Goal: Task Accomplishment & Management: Use online tool/utility

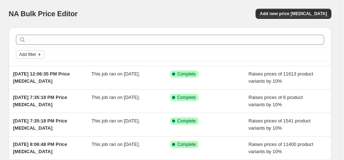
click at [31, 56] on span "Add filter" at bounding box center [27, 55] width 17 height 6
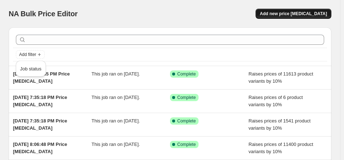
click at [300, 14] on span "Add new price [MEDICAL_DATA]" at bounding box center [293, 14] width 67 height 6
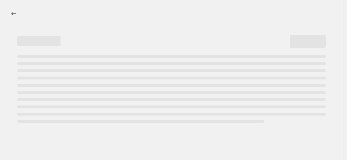
select select "percentage"
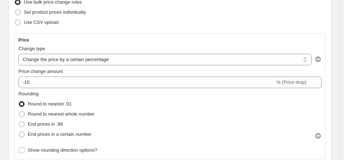
scroll to position [100, 0]
click at [307, 61] on select "Change the price to a certain amount Change the price by a certain amount Chang…" at bounding box center [164, 59] width 293 height 12
click at [18, 53] on select "Change the price to a certain amount Change the price by a certain amount Chang…" at bounding box center [164, 59] width 293 height 12
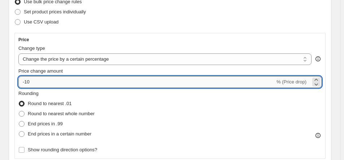
click at [60, 83] on input "-10" at bounding box center [146, 82] width 256 height 12
type input "-1"
click at [60, 79] on input "Price change amount" at bounding box center [159, 82] width 282 height 12
click at [38, 80] on input "Price change amount" at bounding box center [159, 82] width 282 height 12
click at [34, 82] on input "Price change amount" at bounding box center [159, 82] width 282 height 12
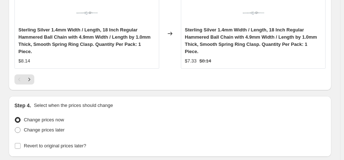
scroll to position [831, 0]
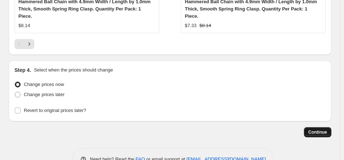
type input "10"
click at [320, 129] on span "Continue" at bounding box center [317, 132] width 19 height 6
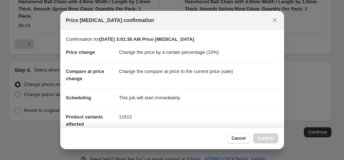
click at [268, 138] on div "Cancel Confirm" at bounding box center [252, 138] width 51 height 10
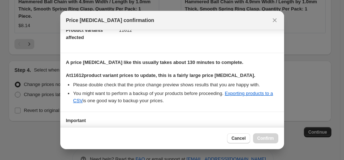
scroll to position [139, 0]
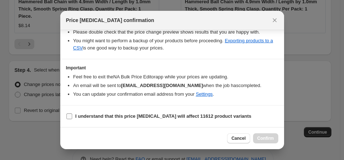
click at [68, 117] on input "I understand that this price [MEDICAL_DATA] will affect 11612 product variants" at bounding box center [69, 116] width 6 height 6
checkbox input "true"
click at [265, 137] on span "Confirm" at bounding box center [265, 138] width 17 height 6
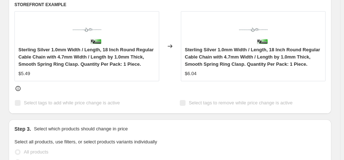
scroll to position [368, 0]
